Goal: Information Seeking & Learning: Learn about a topic

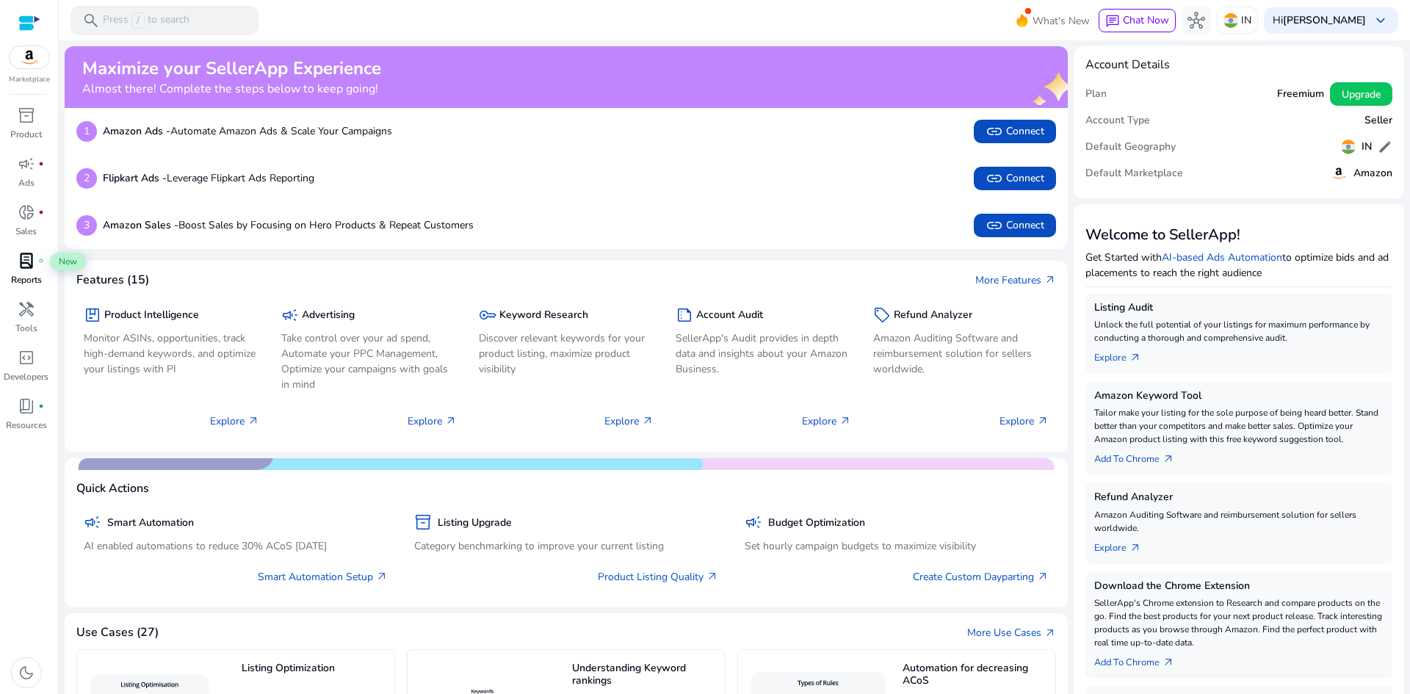
click at [12, 267] on div "lab_profile fiber_manual_record" at bounding box center [26, 261] width 41 height 24
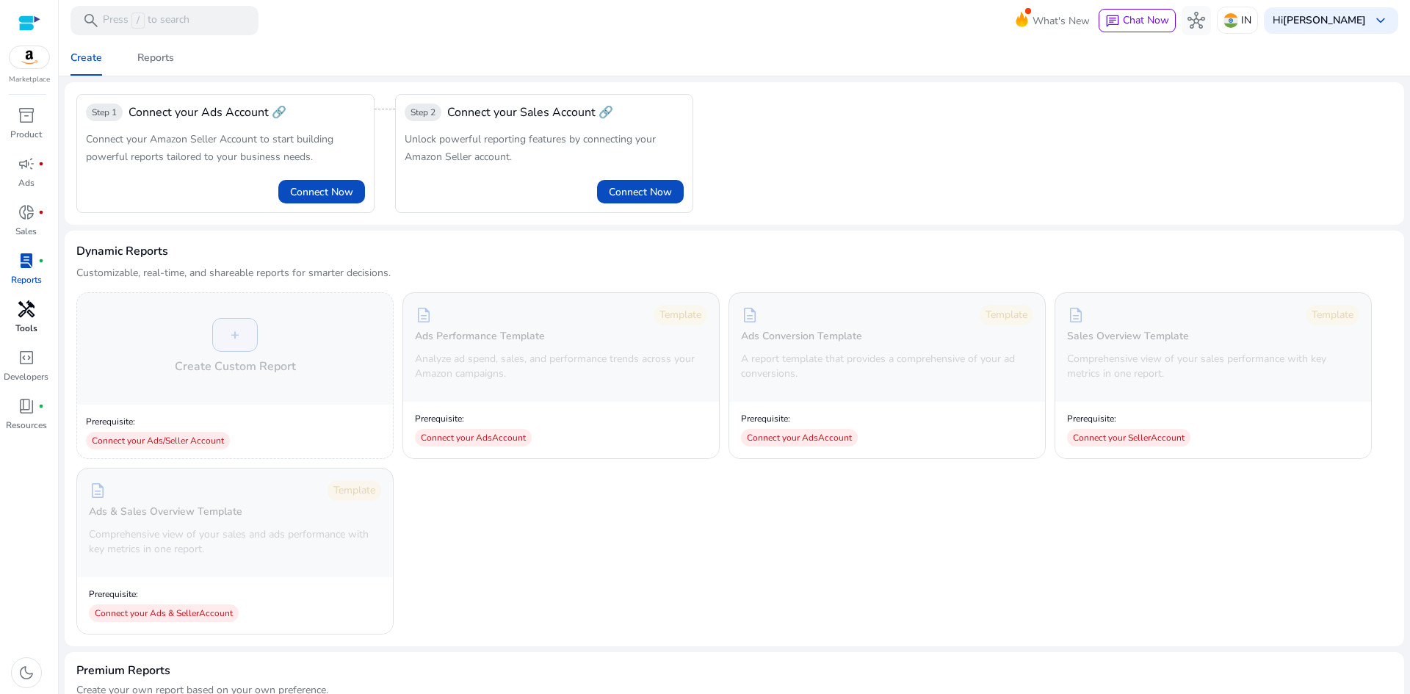
click at [13, 325] on link "handyman Tools" at bounding box center [26, 322] width 52 height 48
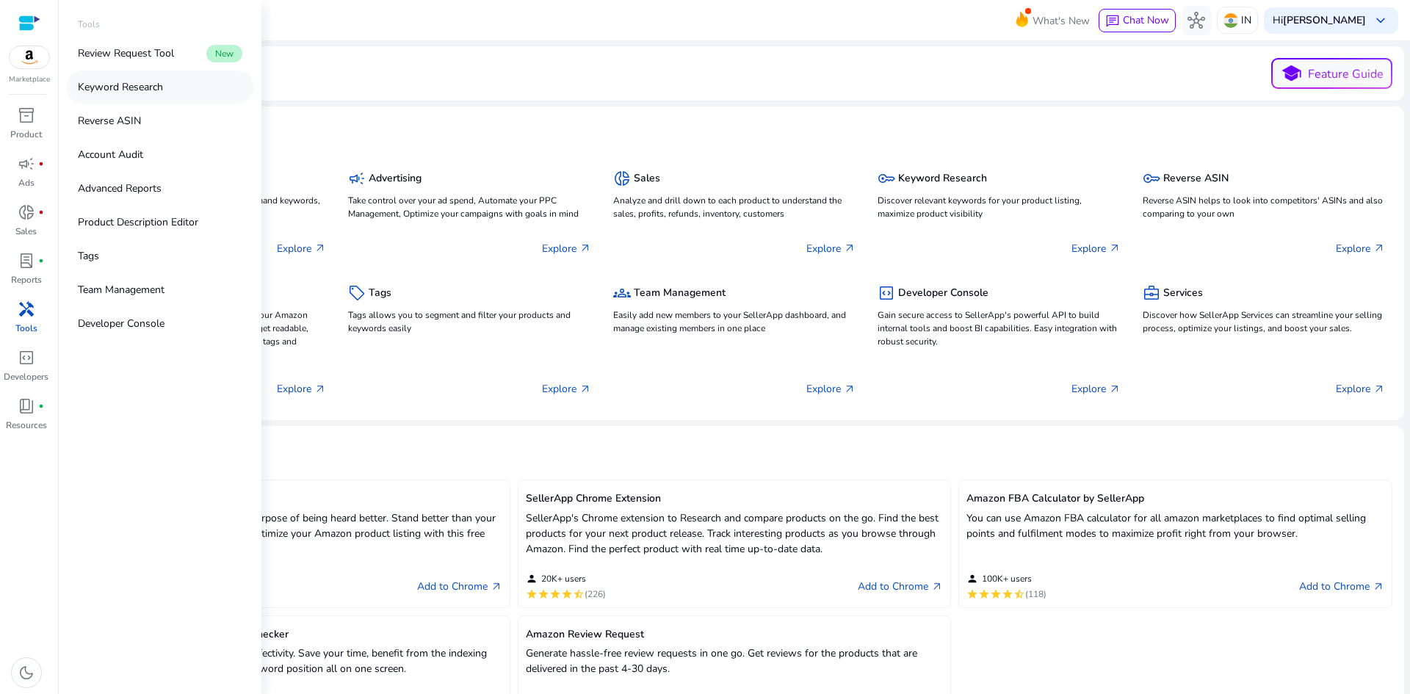
click at [187, 82] on link "Keyword Research" at bounding box center [160, 87] width 188 height 33
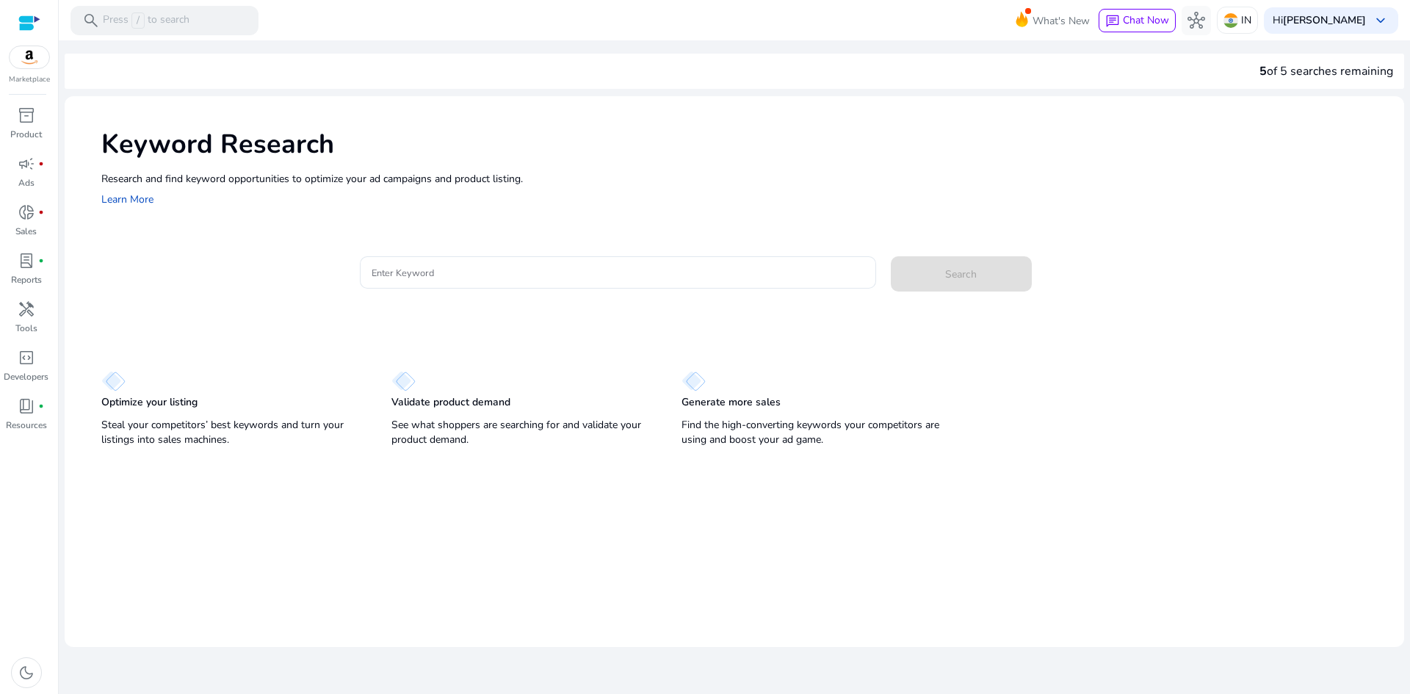
click at [448, 214] on div "Keyword Research Research and find keyword opportunities to optimize your [PERS…" at bounding box center [735, 166] width 1340 height 141
click at [493, 266] on input "Enter Keyword" at bounding box center [618, 272] width 493 height 16
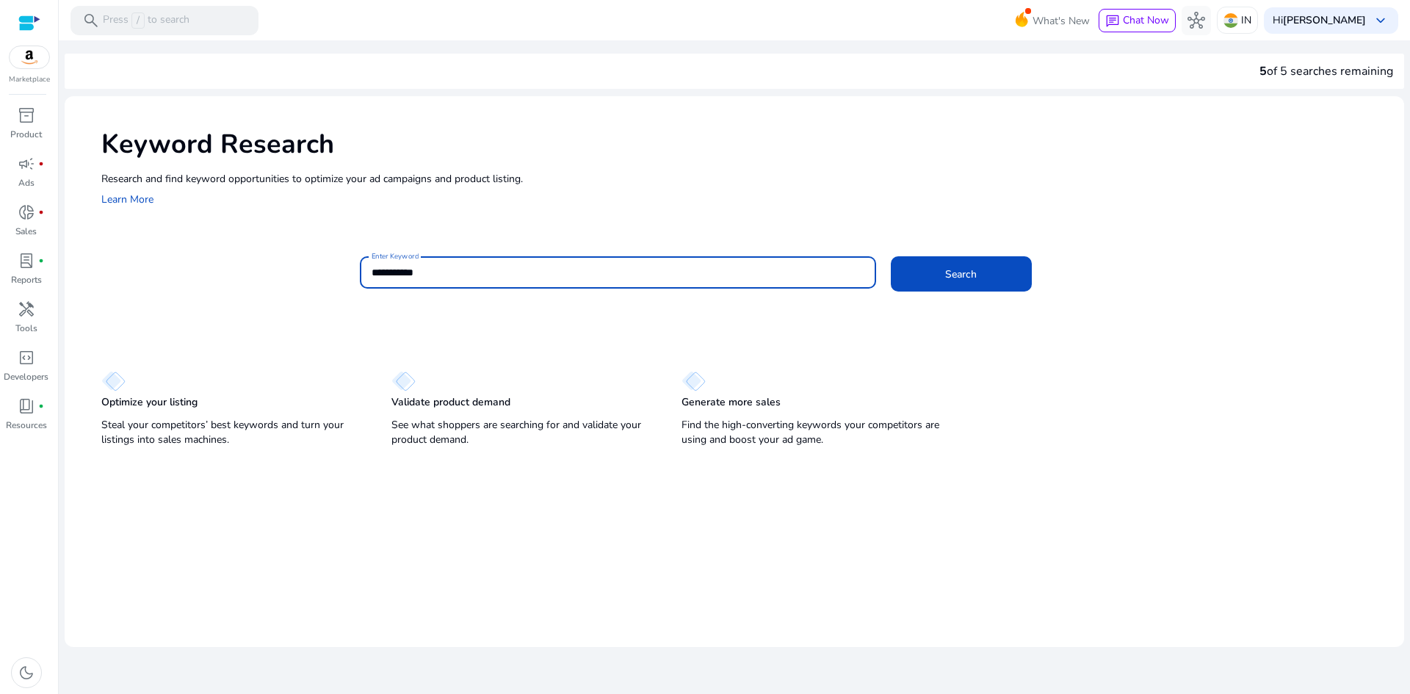
click at [891, 256] on button "Search" at bounding box center [961, 273] width 141 height 35
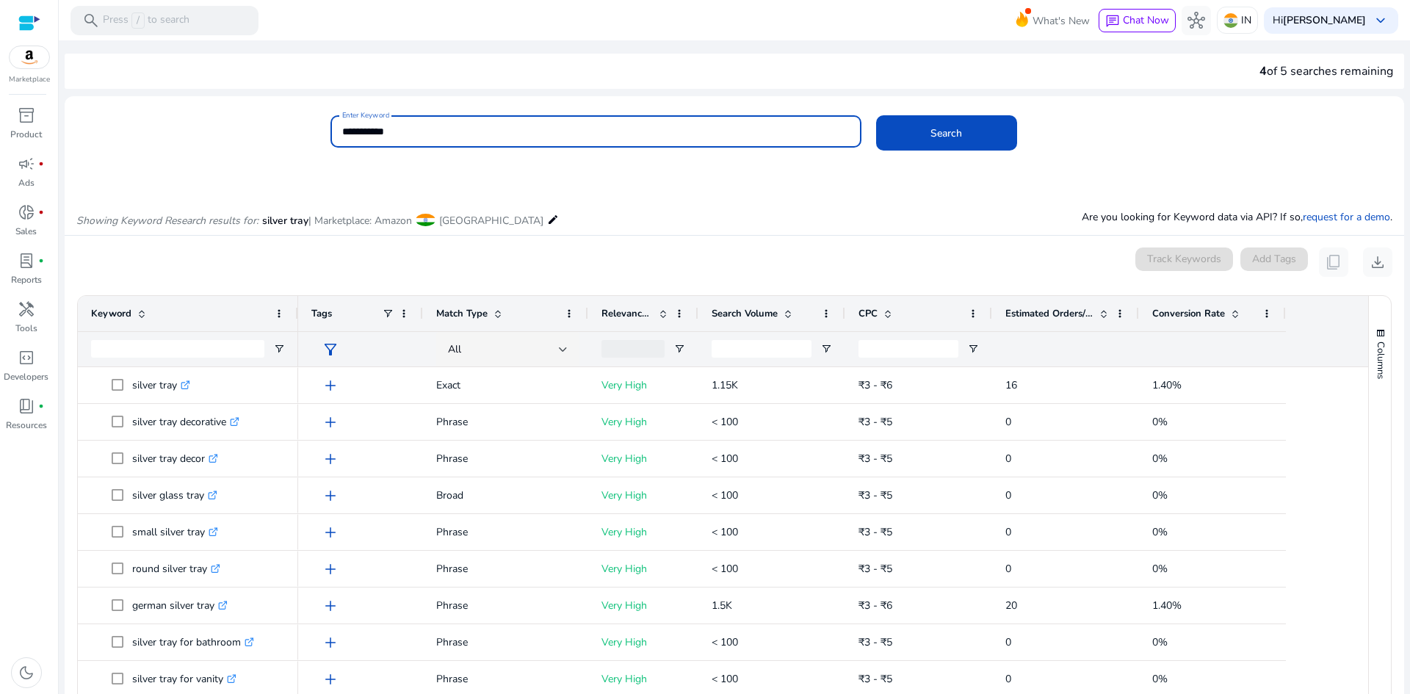
drag, startPoint x: 433, startPoint y: 135, endPoint x: 231, endPoint y: 128, distance: 202.1
click at [286, 133] on div "**********" at bounding box center [729, 139] width 1328 height 48
click at [876, 115] on button "Search" at bounding box center [946, 132] width 141 height 35
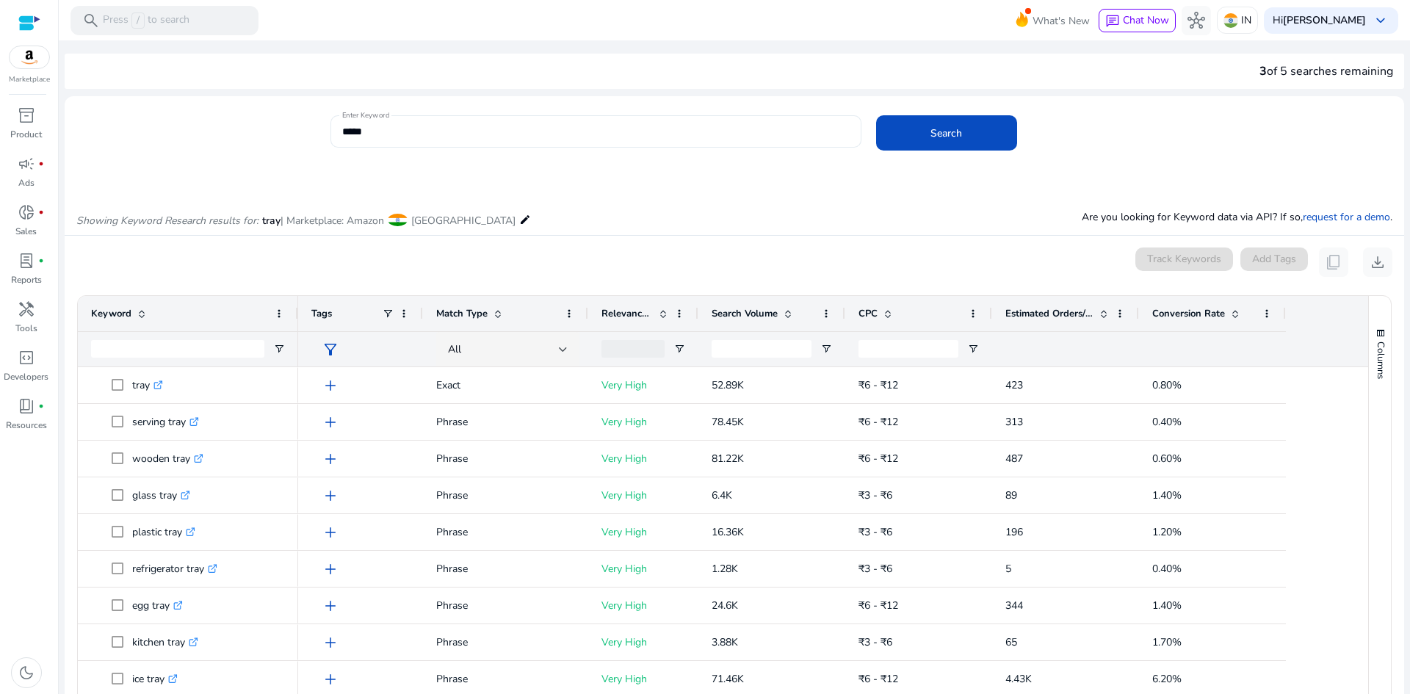
drag, startPoint x: 432, startPoint y: 145, endPoint x: 347, endPoint y: 135, distance: 85.8
click at [347, 135] on div "****" at bounding box center [596, 131] width 508 height 32
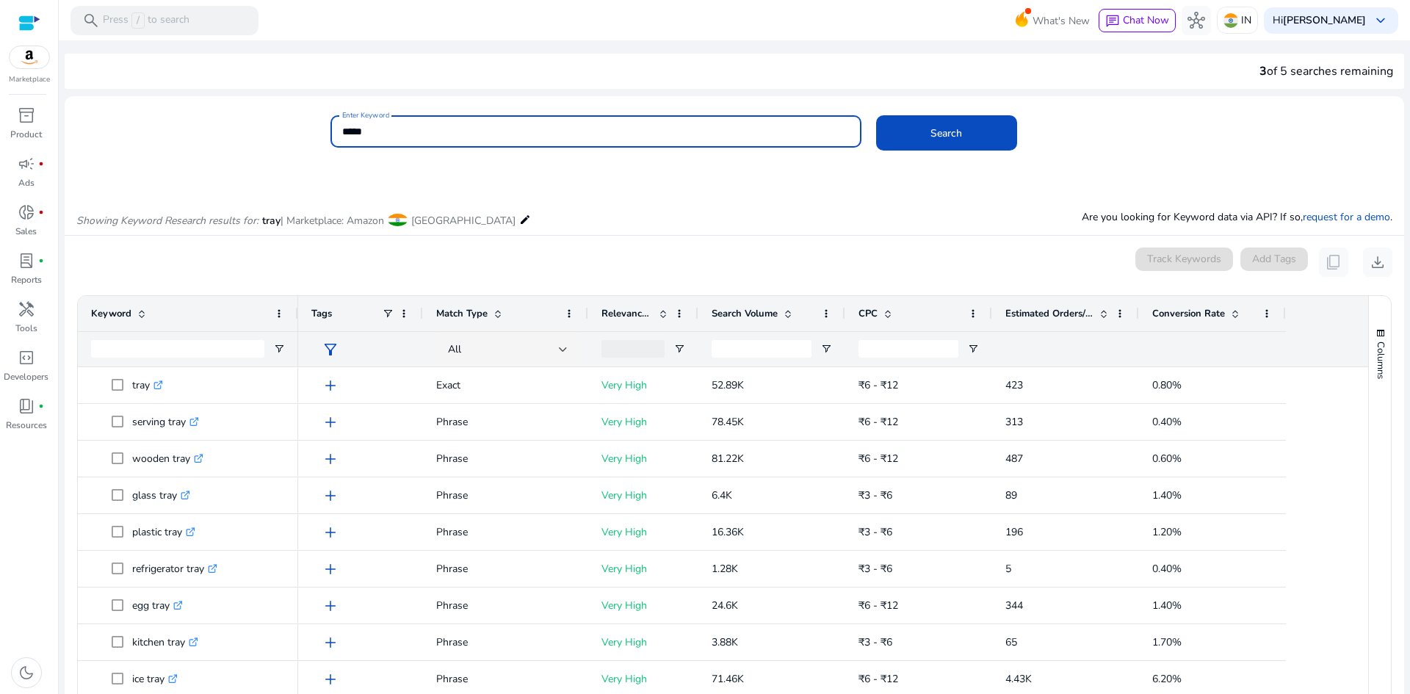
drag, startPoint x: 373, startPoint y: 129, endPoint x: 233, endPoint y: 132, distance: 140.3
click at [255, 132] on div "Enter Keyword **** Search" at bounding box center [729, 139] width 1328 height 48
click at [876, 115] on button "Search" at bounding box center [946, 132] width 141 height 35
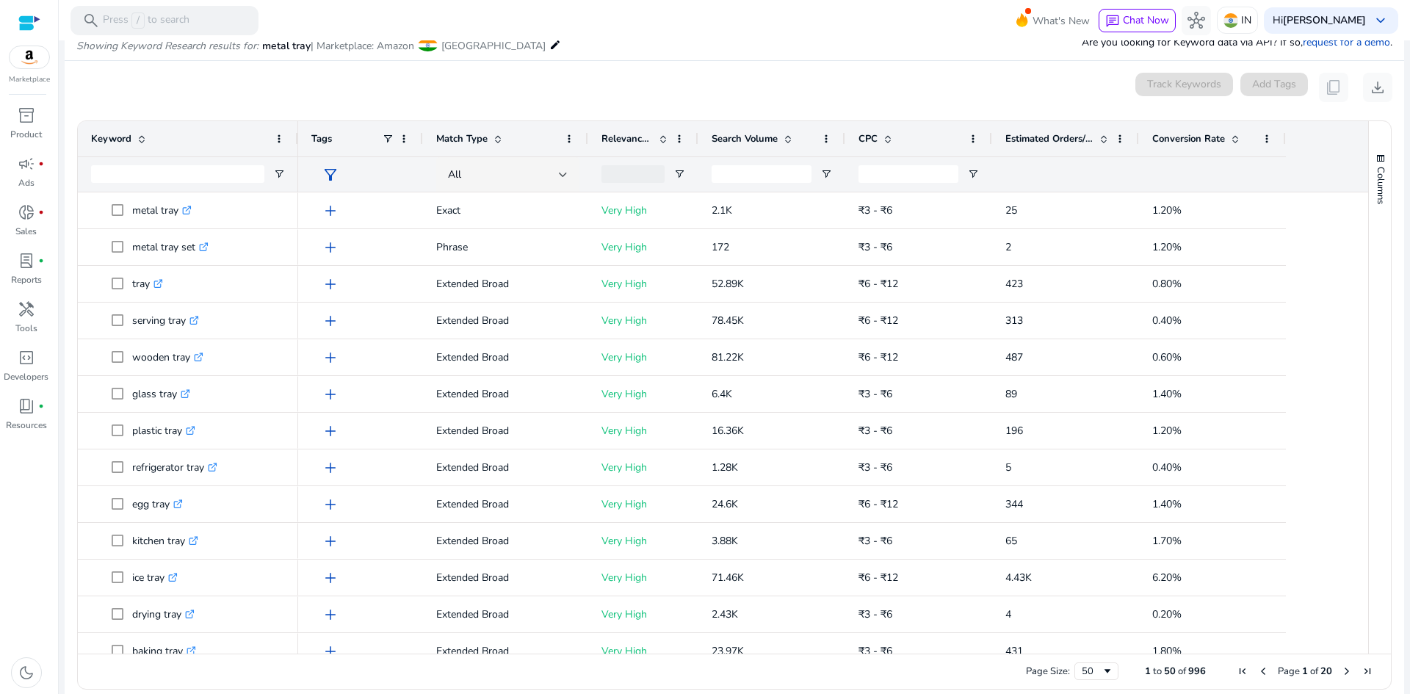
scroll to position [190, 0]
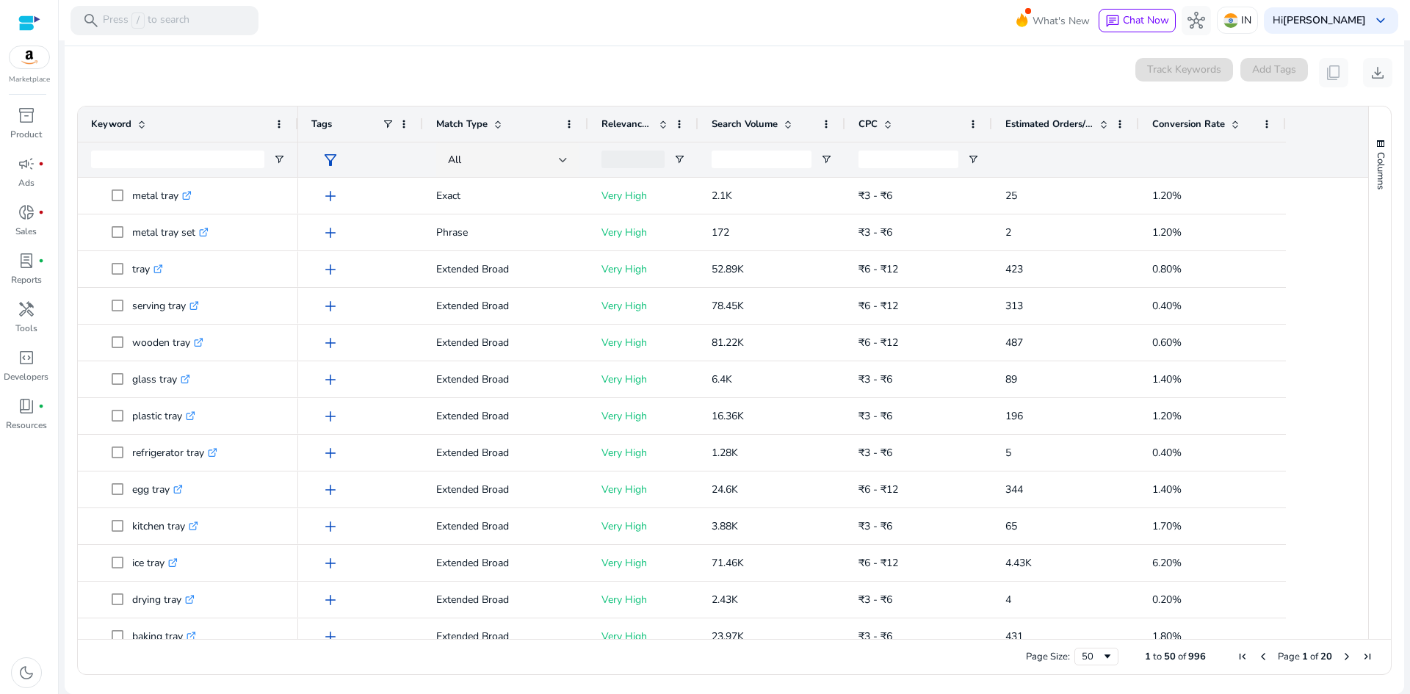
drag, startPoint x: 1180, startPoint y: 653, endPoint x: 1205, endPoint y: 655, distance: 24.3
click at [1131, 655] on div "Page Size: 50 1 to 50 of 996 Page 1 of 20" at bounding box center [734, 656] width 1313 height 35
drag, startPoint x: 1207, startPoint y: 656, endPoint x: 1168, endPoint y: 653, distance: 39.0
click at [1131, 653] on div "Page Size: 50 1 to 50 of 996 Page 1 of 20" at bounding box center [734, 656] width 1313 height 35
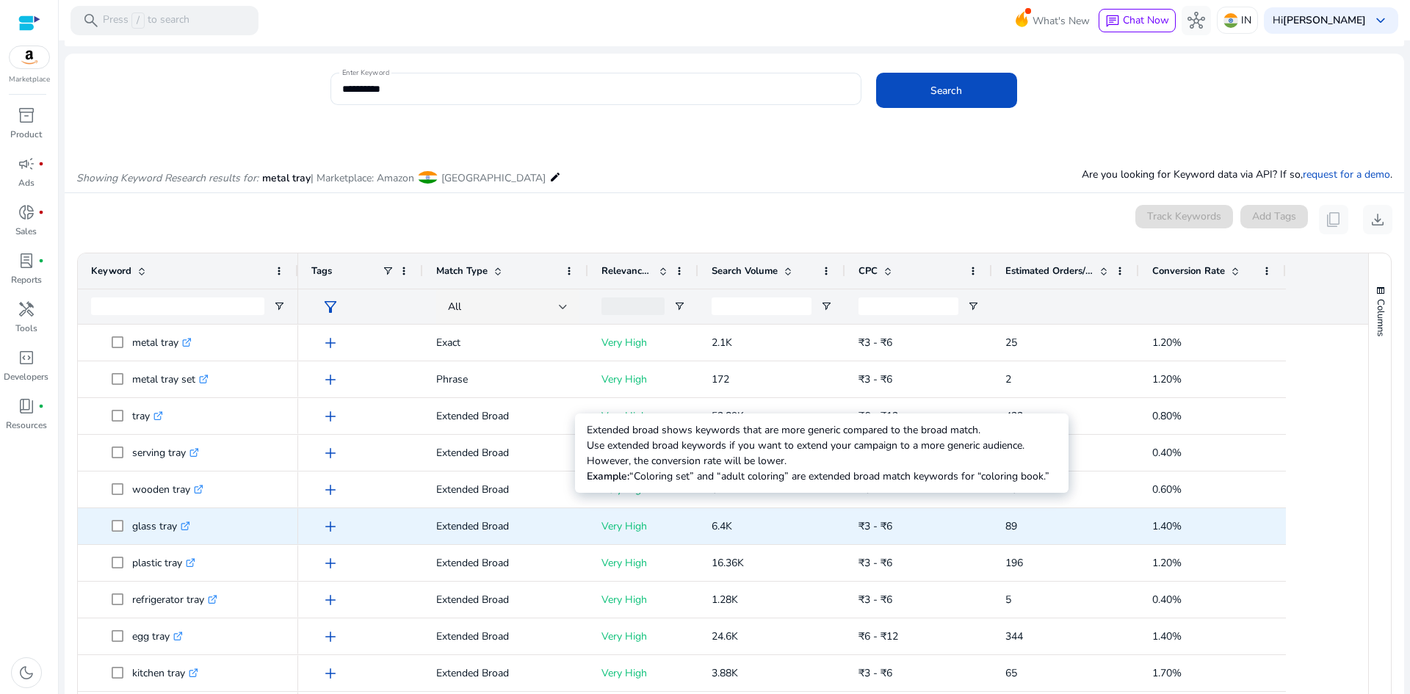
scroll to position [0, 0]
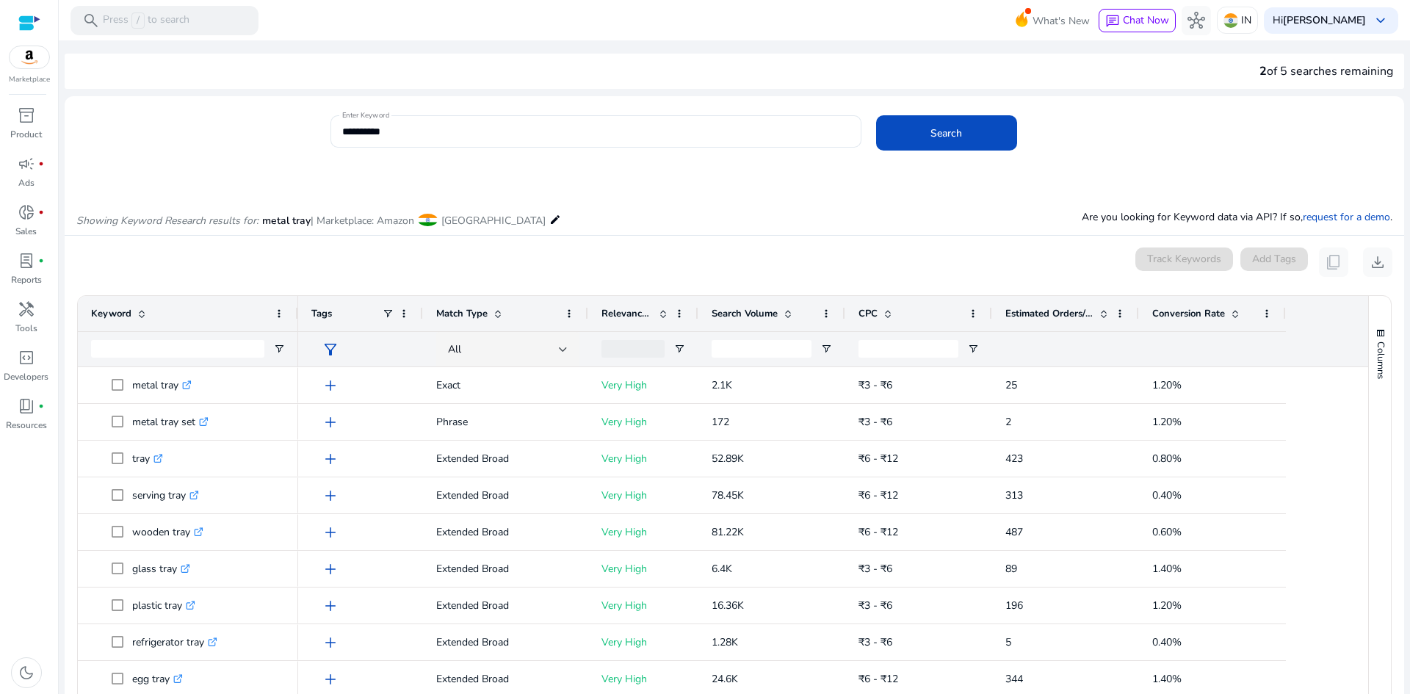
drag, startPoint x: 383, startPoint y: 129, endPoint x: 320, endPoint y: 129, distance: 63.9
click at [320, 129] on div "**********" at bounding box center [729, 139] width 1328 height 48
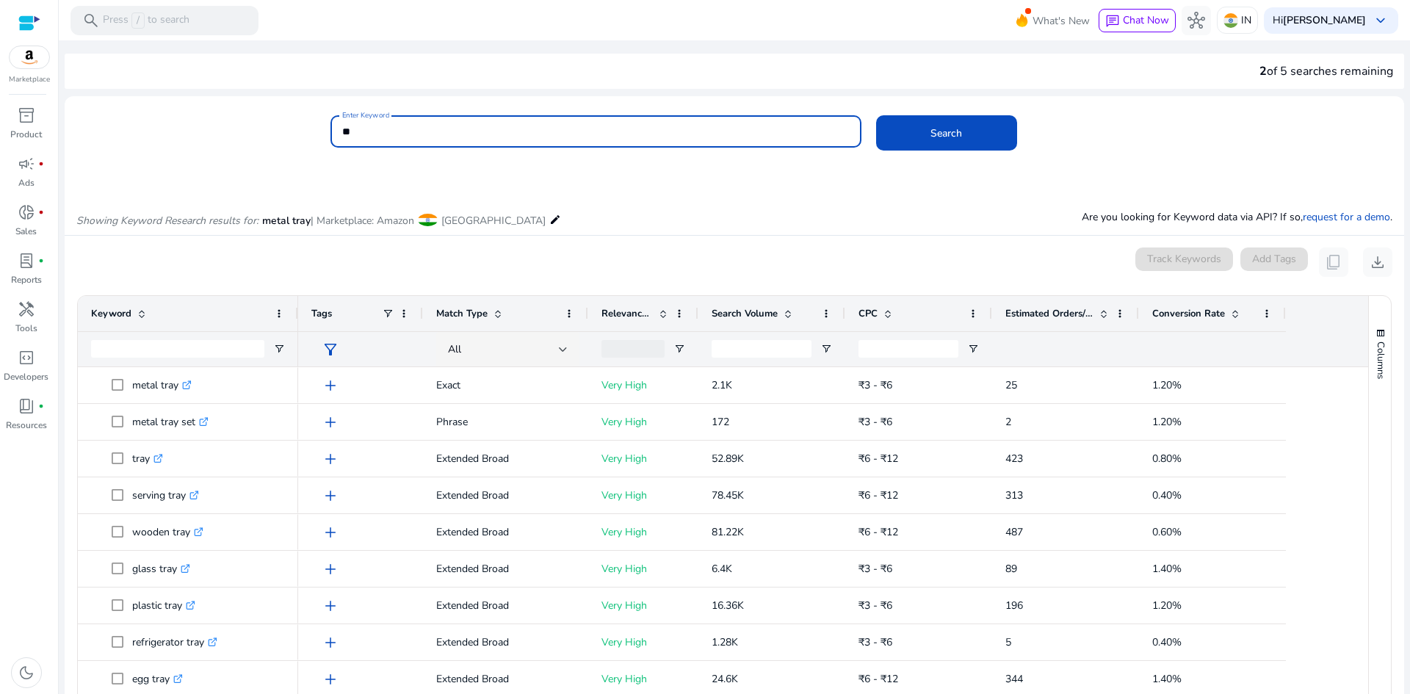
type input "*"
type input "**********"
click at [876, 115] on button "Search" at bounding box center [946, 132] width 141 height 35
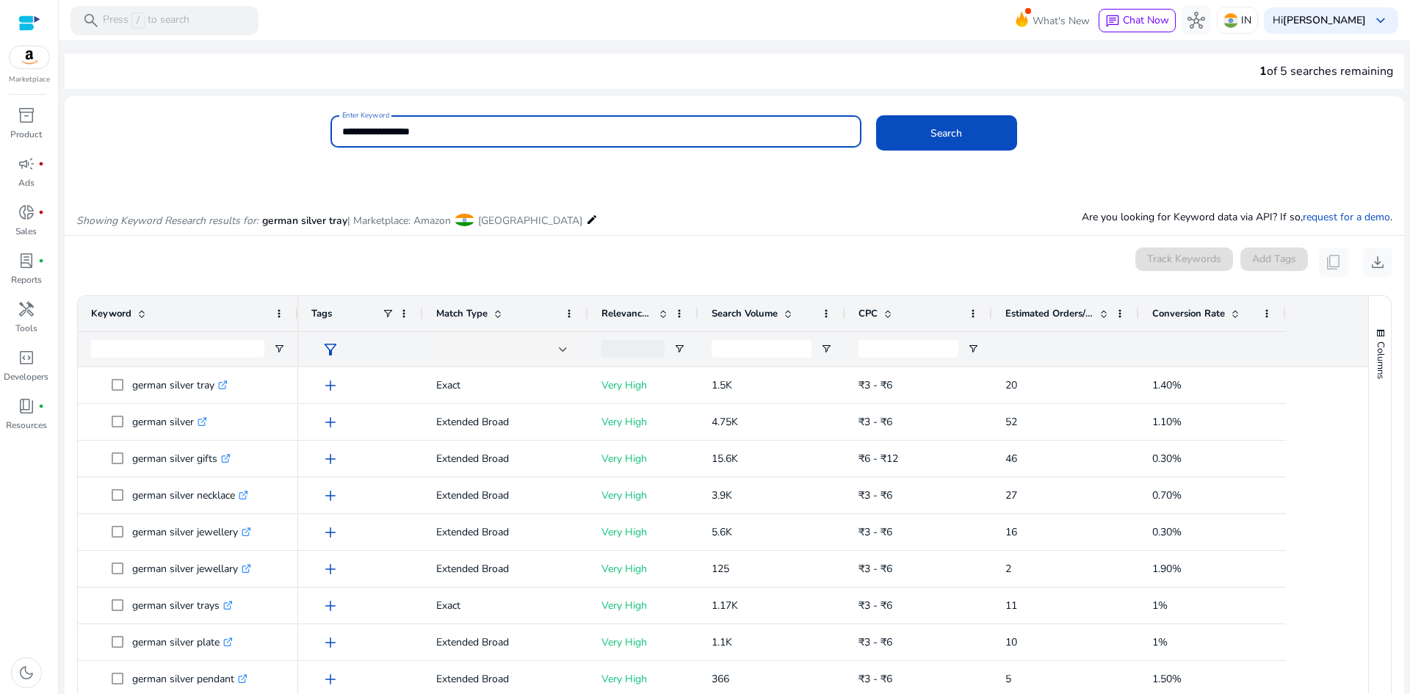
scroll to position [175, 0]
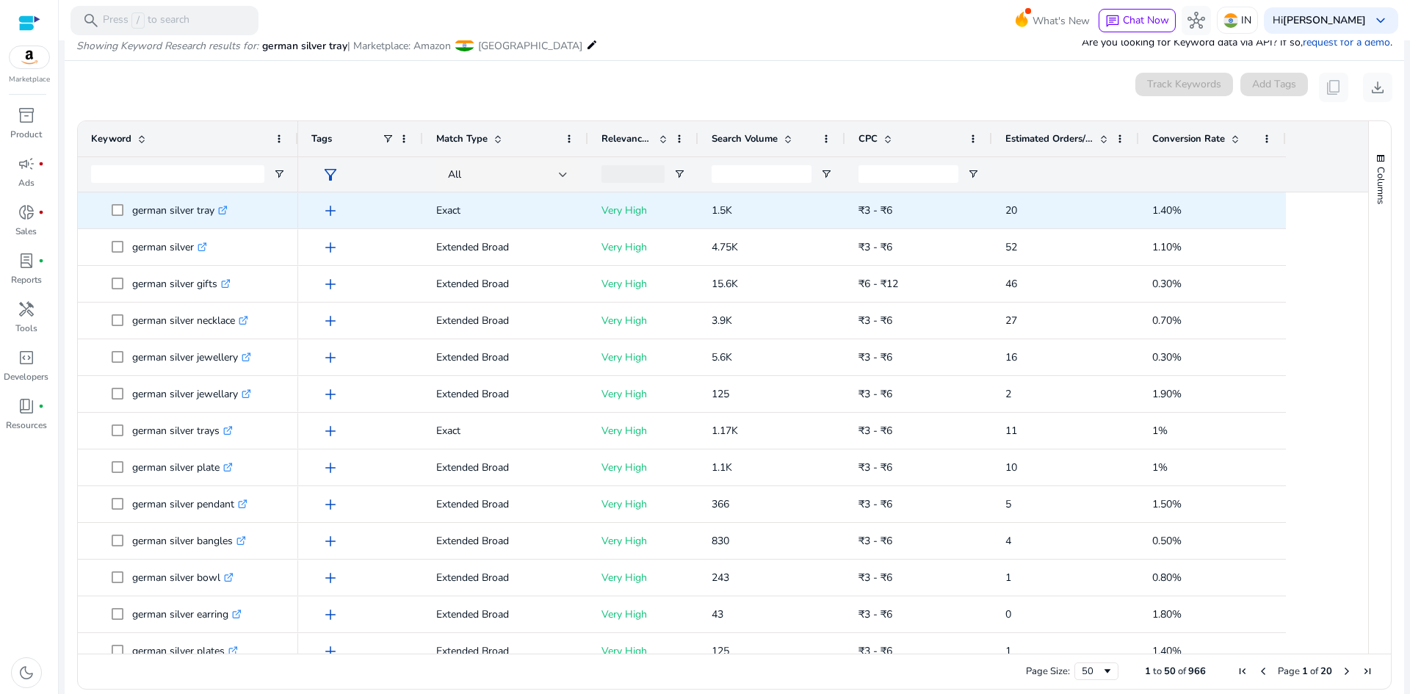
click at [327, 211] on span "add" at bounding box center [331, 211] width 18 height 18
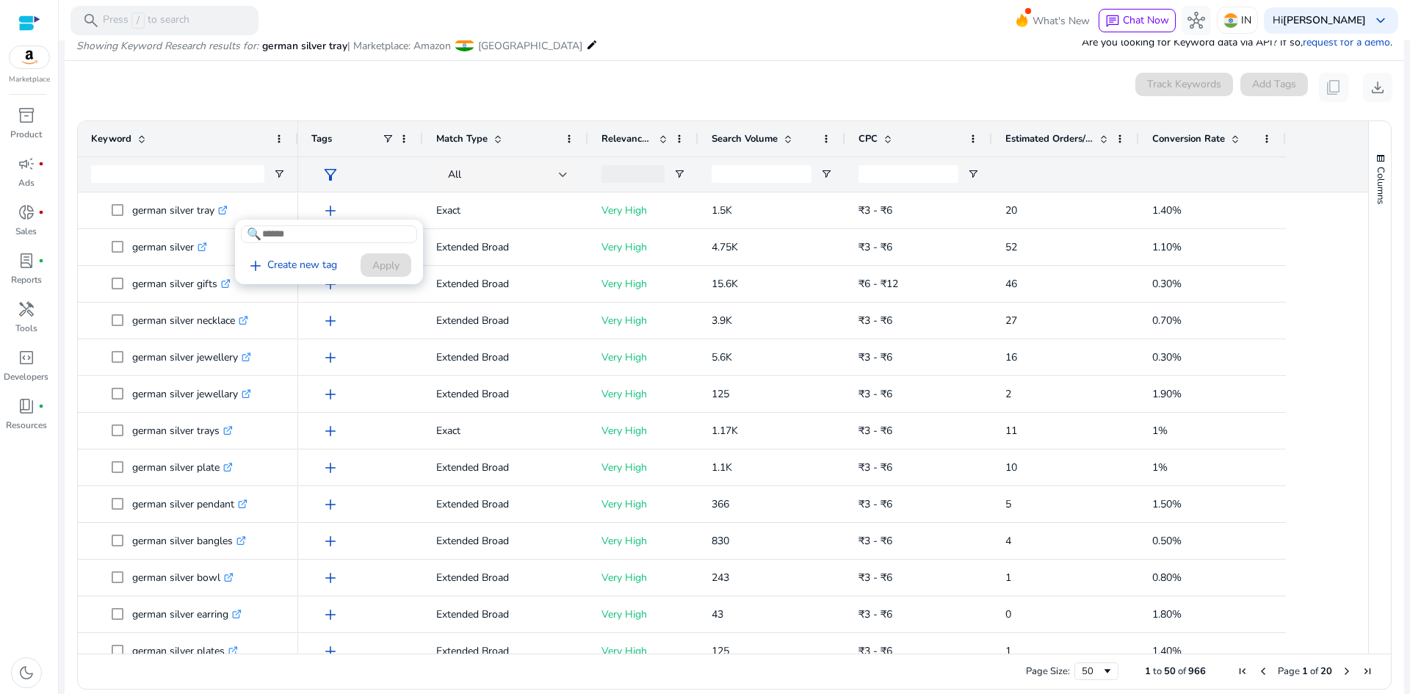
click at [118, 212] on div at bounding box center [705, 347] width 1410 height 694
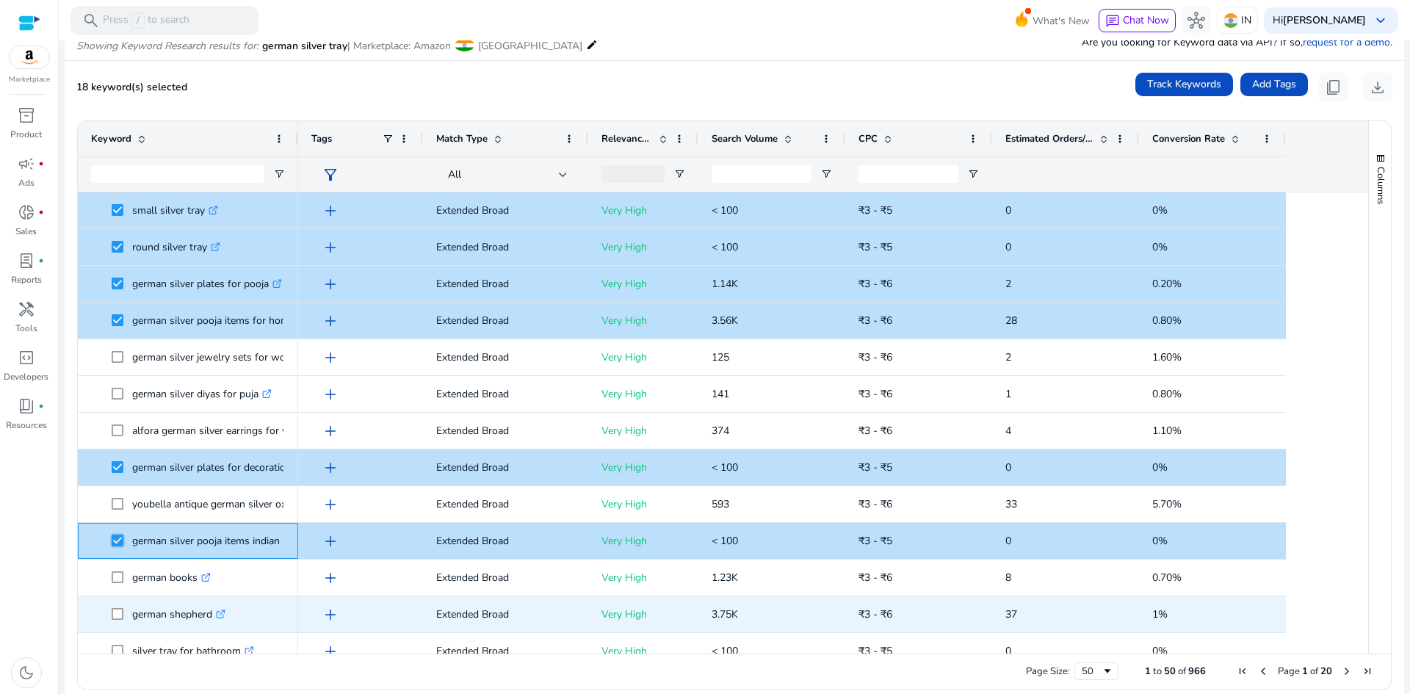
scroll to position [0, 0]
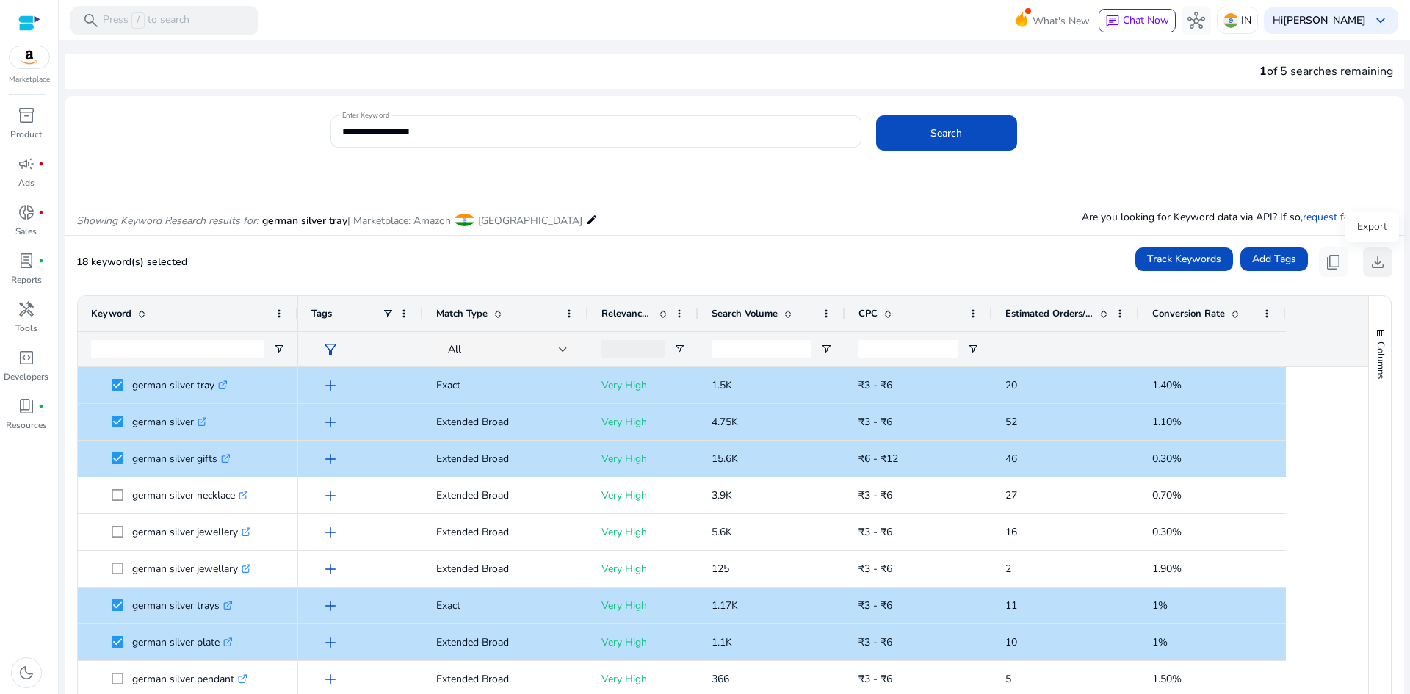
click at [1131, 263] on span "download" at bounding box center [1378, 262] width 18 height 18
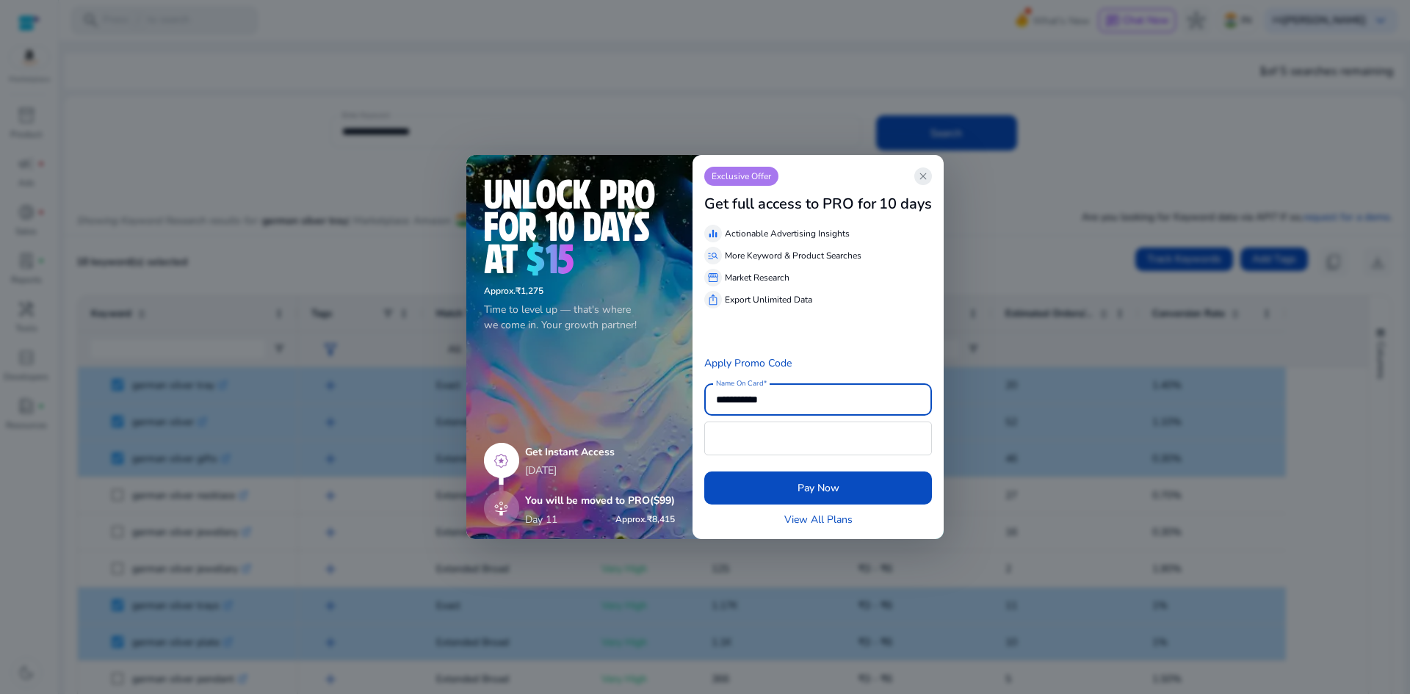
click at [923, 176] on span "close" at bounding box center [924, 176] width 12 height 12
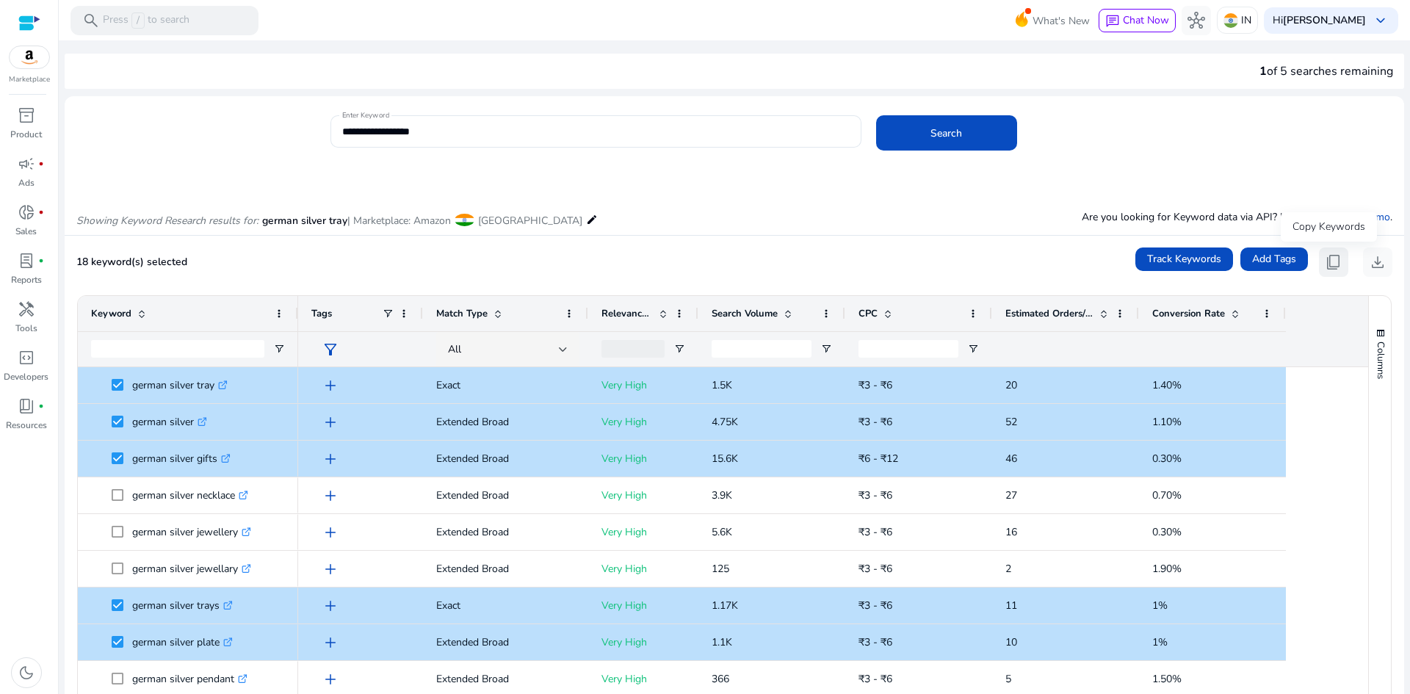
click at [1131, 266] on span "content_copy" at bounding box center [1334, 262] width 18 height 18
click at [1131, 259] on span "content_copy" at bounding box center [1334, 262] width 18 height 18
